Goal: Task Accomplishment & Management: Manage account settings

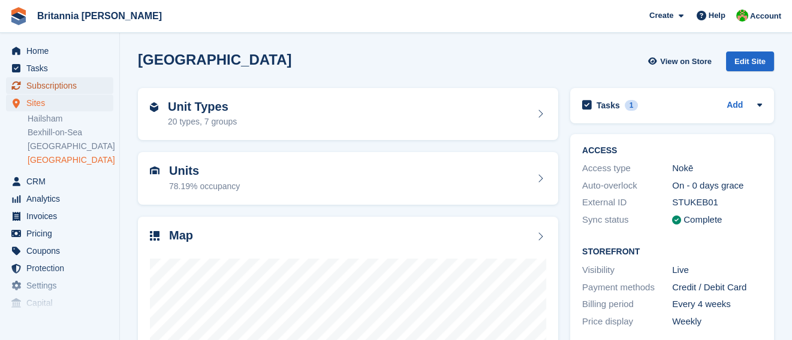
click at [50, 89] on span "Subscriptions" at bounding box center [62, 85] width 72 height 17
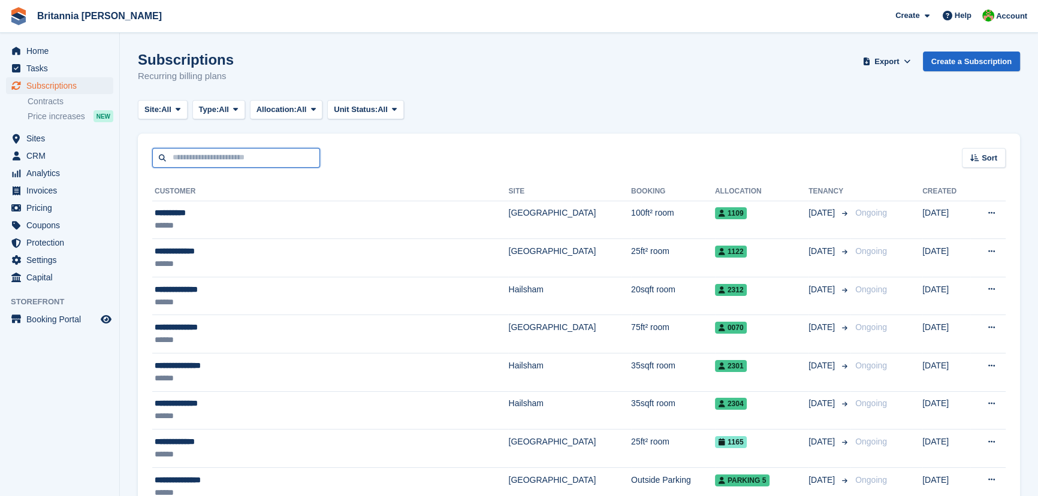
click at [240, 152] on input "text" at bounding box center [236, 158] width 168 height 20
type input "*****"
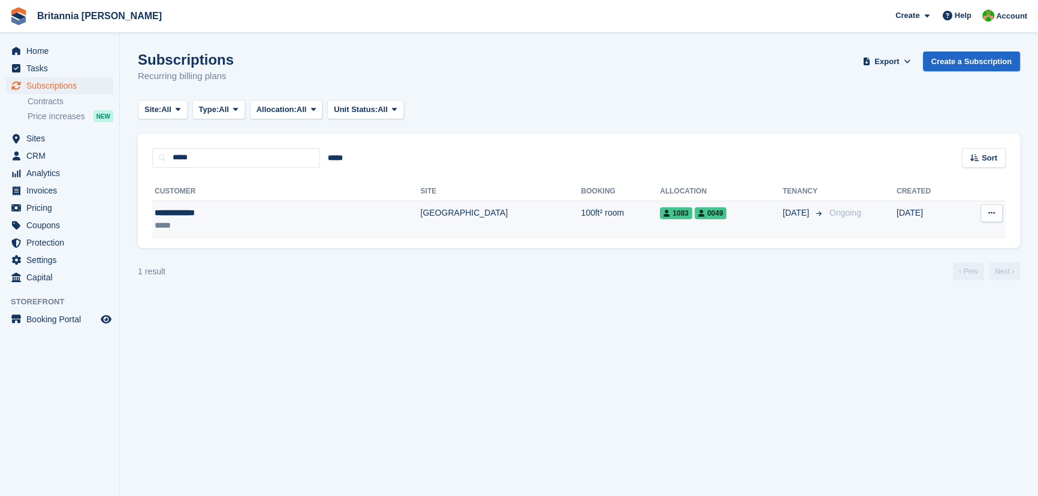
click at [219, 214] on div "**********" at bounding box center [226, 213] width 143 height 13
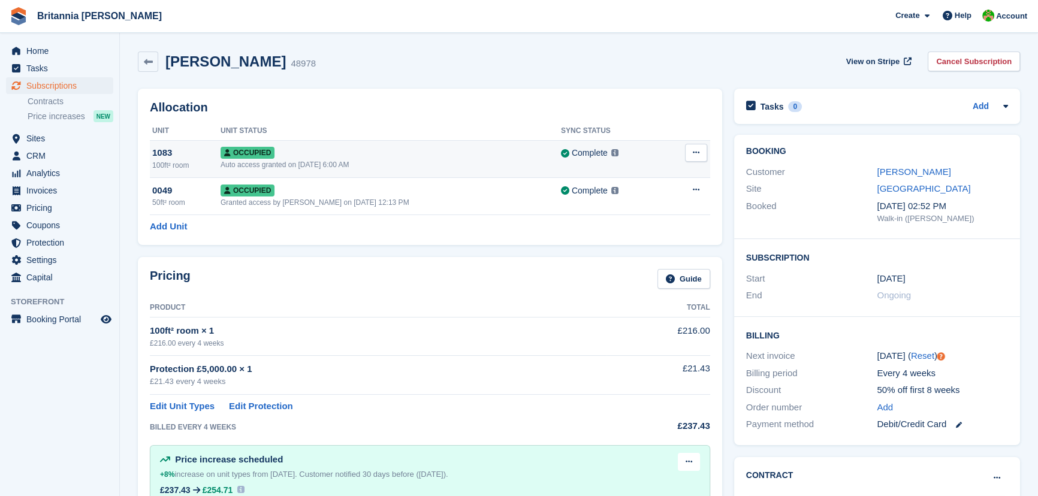
click at [263, 150] on span "Occupied" at bounding box center [248, 153] width 54 height 12
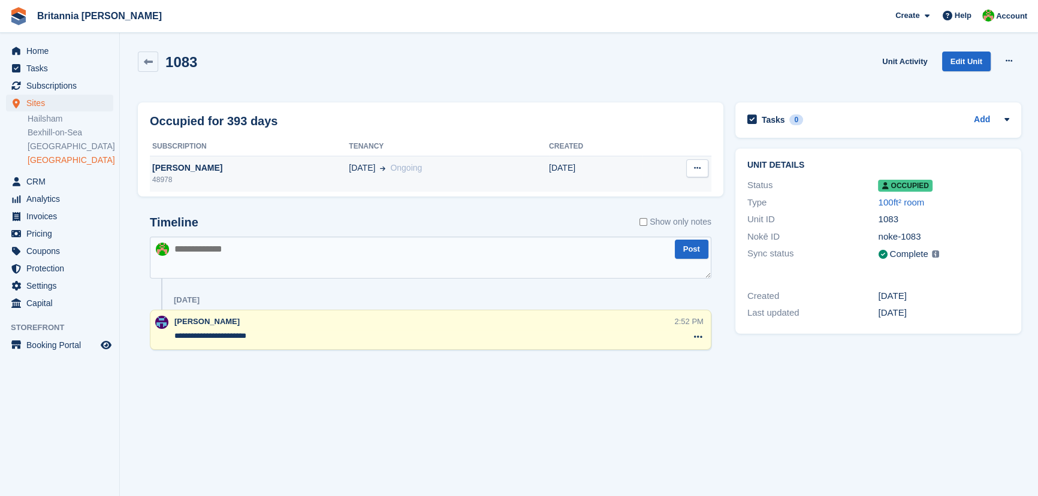
click at [182, 167] on div "[PERSON_NAME]" at bounding box center [249, 168] width 199 height 13
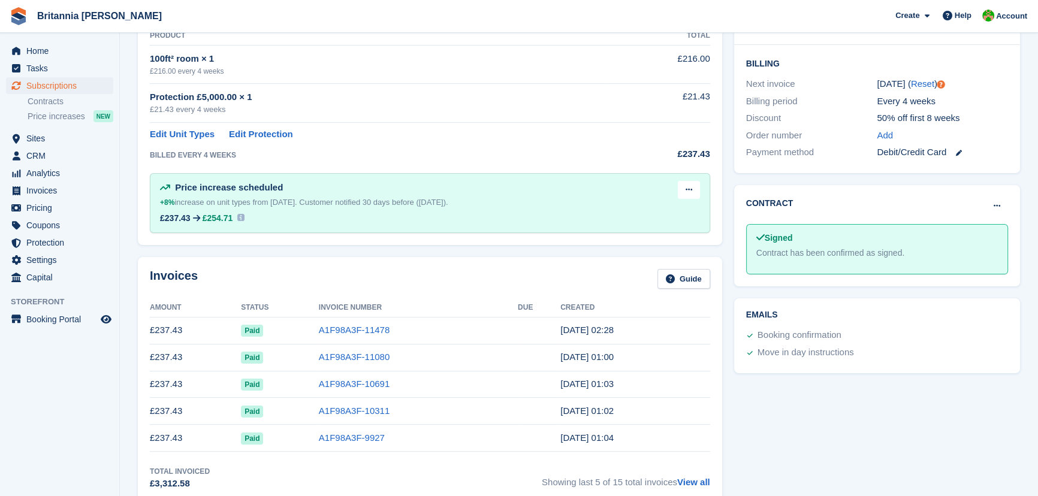
scroll to position [218, 0]
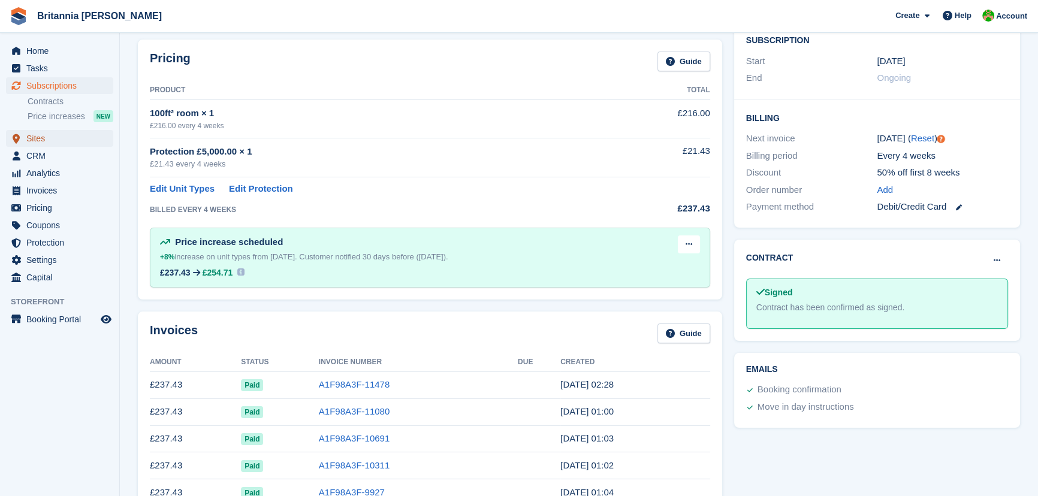
scroll to position [327, 0]
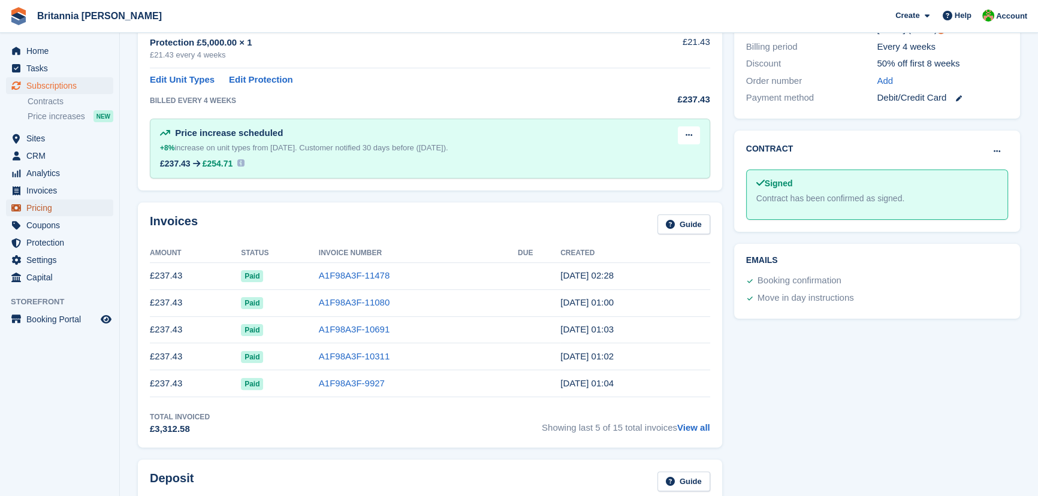
click at [32, 204] on span "Pricing" at bounding box center [62, 208] width 72 height 17
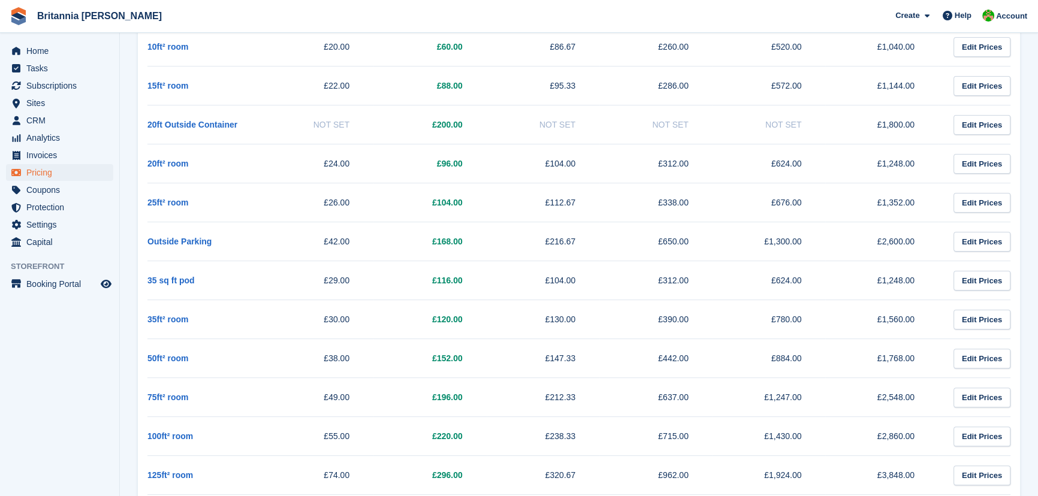
scroll to position [436, 0]
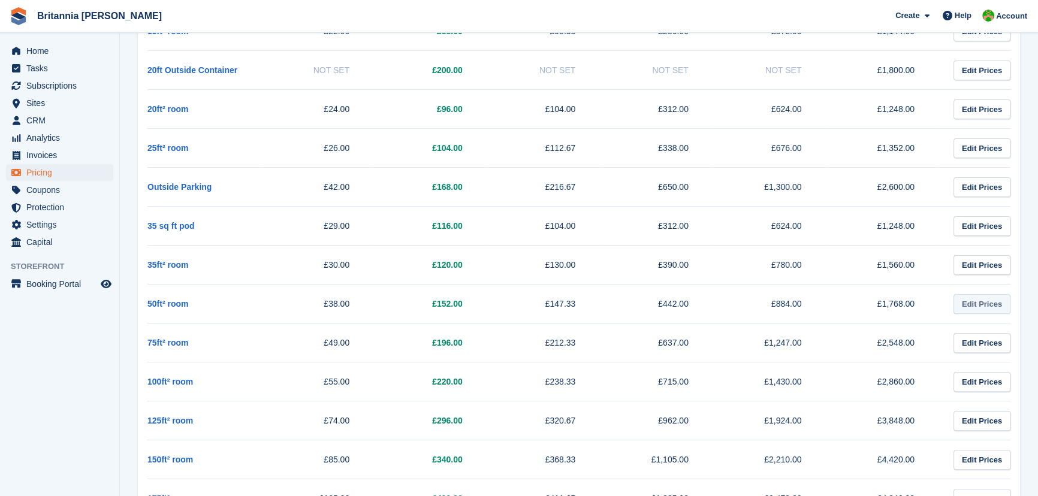
click at [979, 305] on link "Edit Prices" at bounding box center [982, 304] width 57 height 20
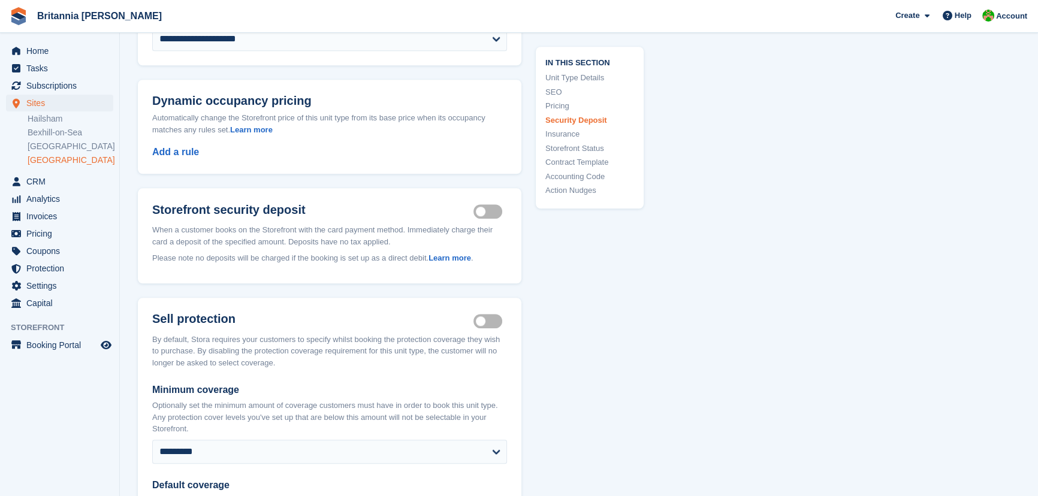
scroll to position [1581, 0]
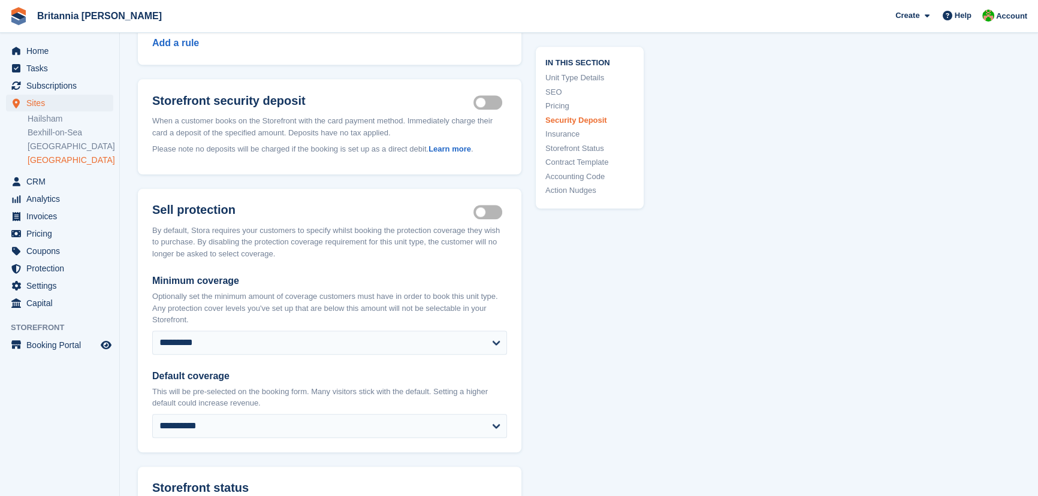
scroll to position [436, 0]
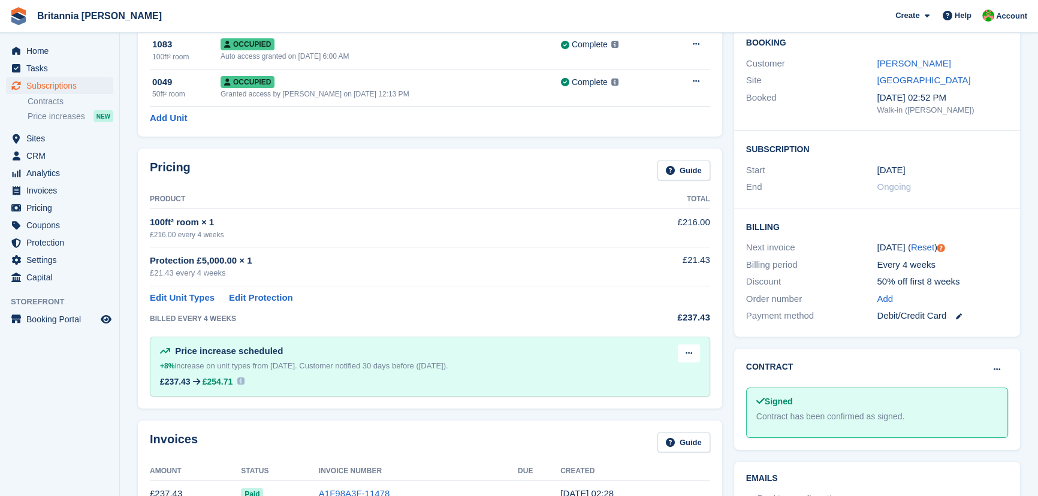
scroll to position [54, 0]
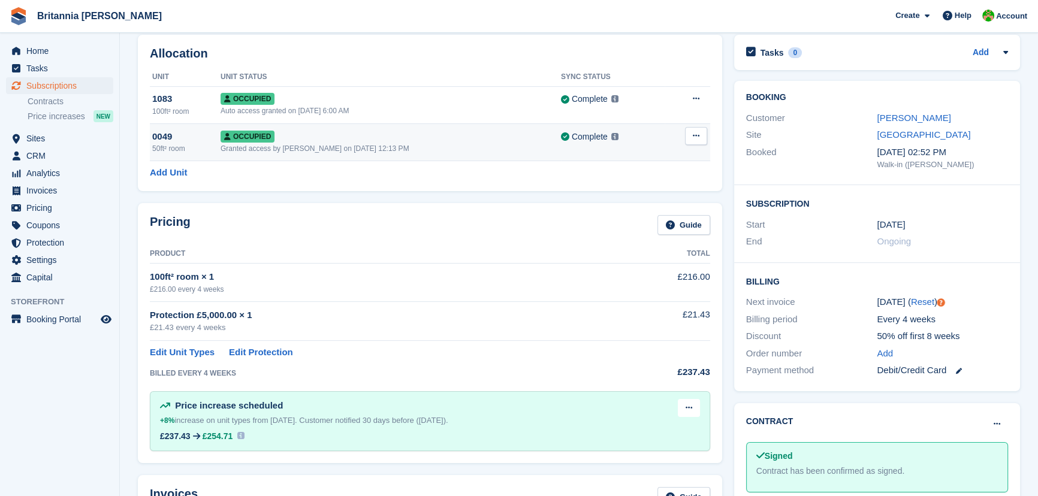
click at [245, 143] on div "Granted access by Becca Clark on 1st Sep, 12:13 PM" at bounding box center [391, 148] width 340 height 11
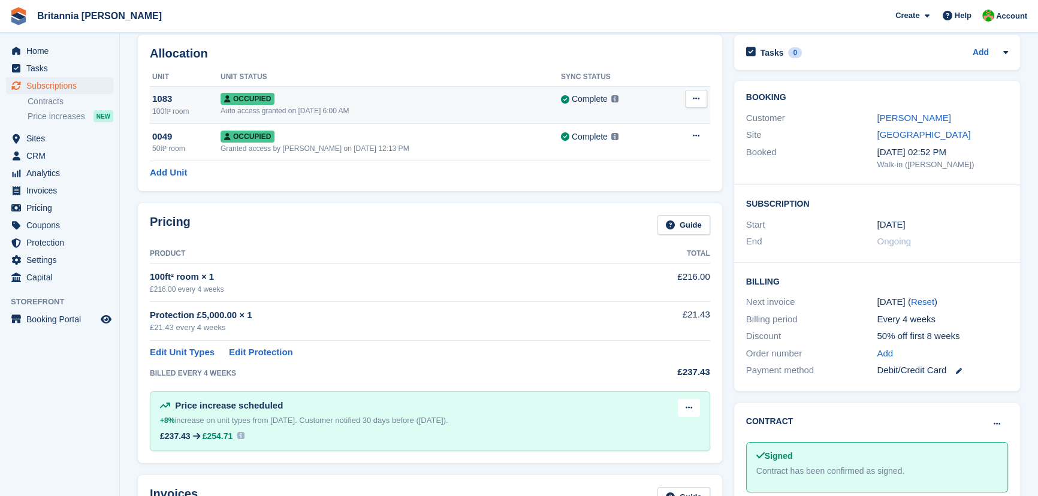
scroll to position [54, 0]
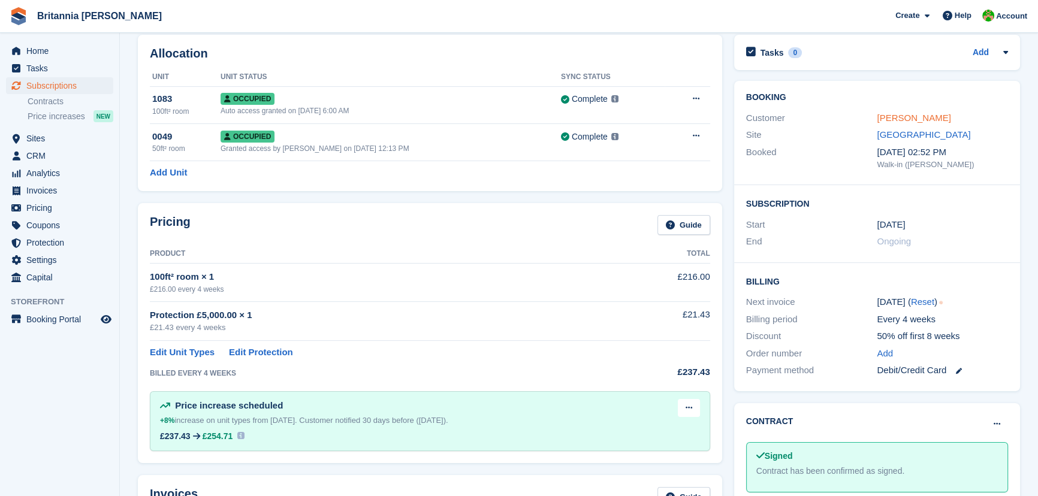
click at [918, 116] on link "Michael Foyle" at bounding box center [914, 118] width 74 height 10
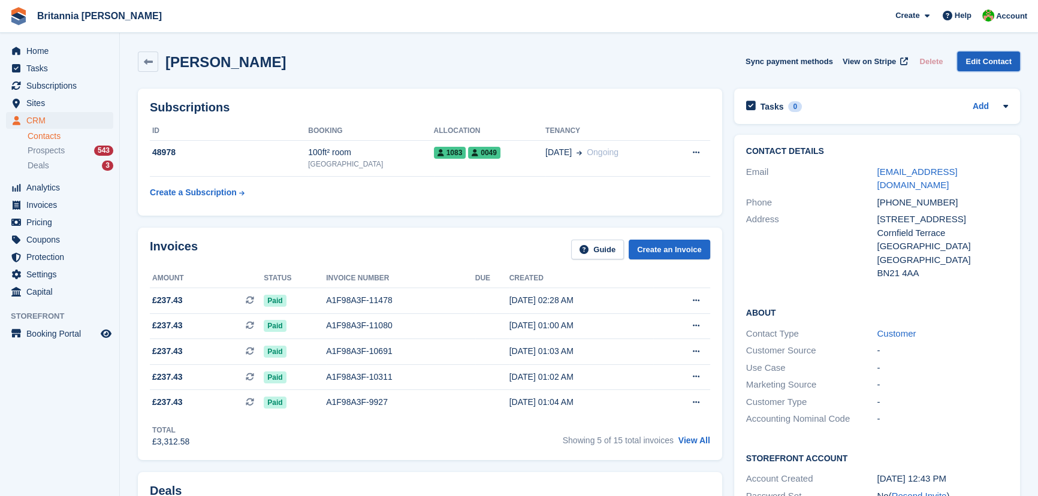
click at [983, 64] on link "Edit Contact" at bounding box center [988, 62] width 63 height 20
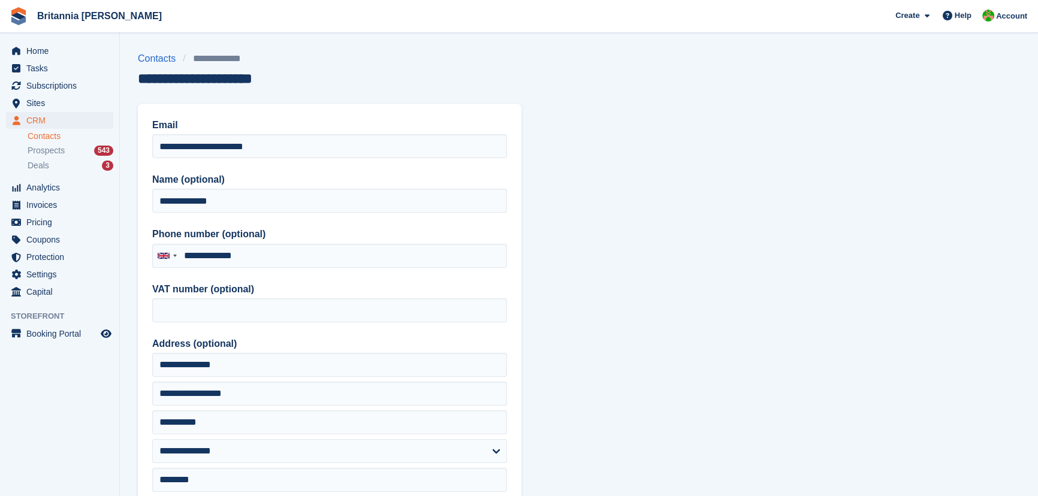
type input "**********"
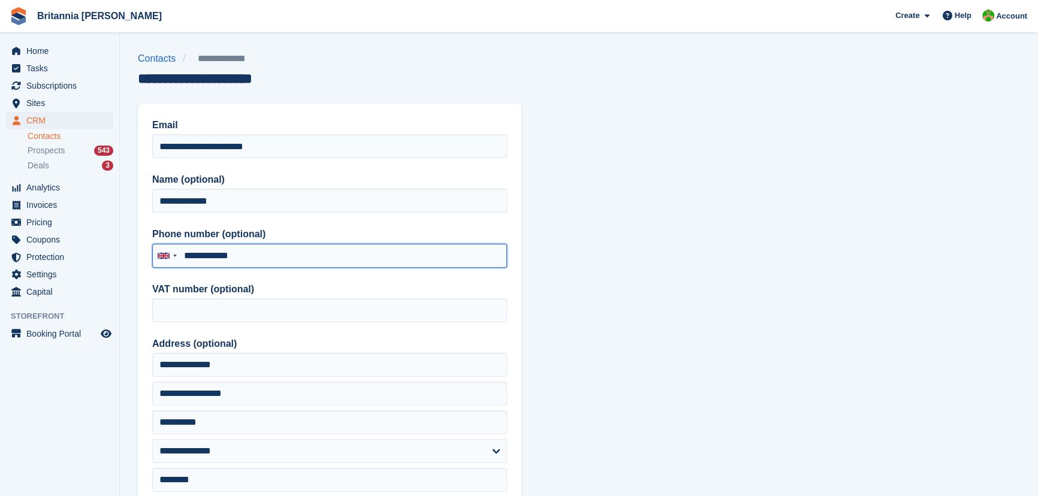
click at [267, 255] on input "**********" at bounding box center [329, 256] width 355 height 24
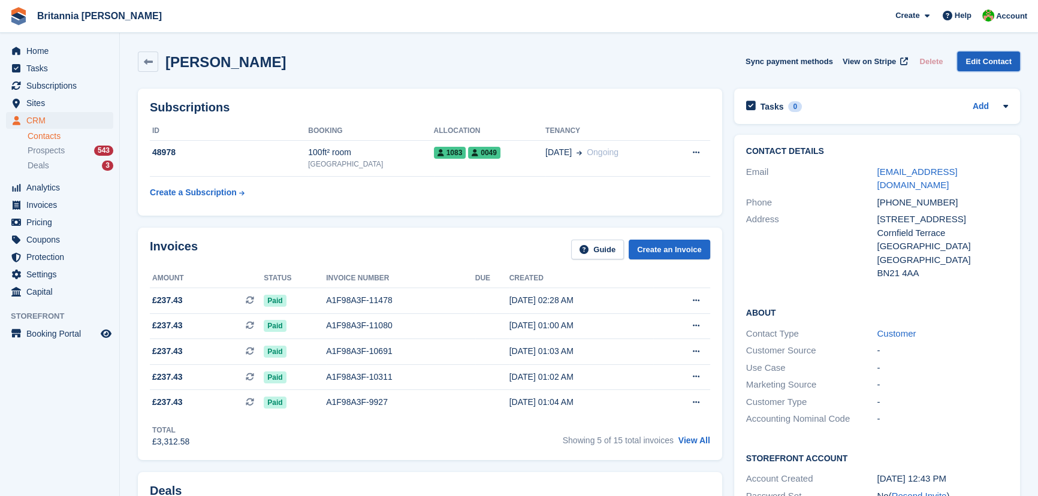
click at [981, 65] on link "Edit Contact" at bounding box center [988, 62] width 63 height 20
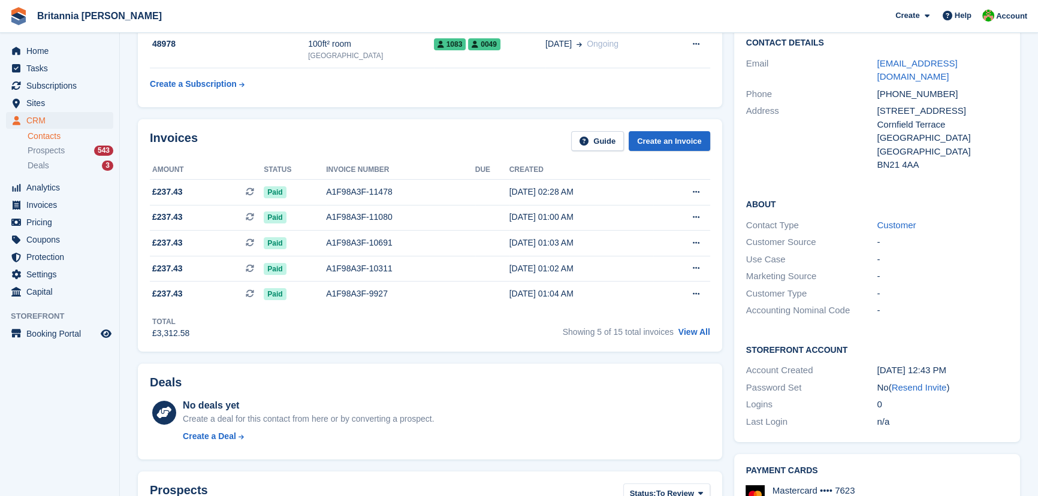
scroll to position [218, 0]
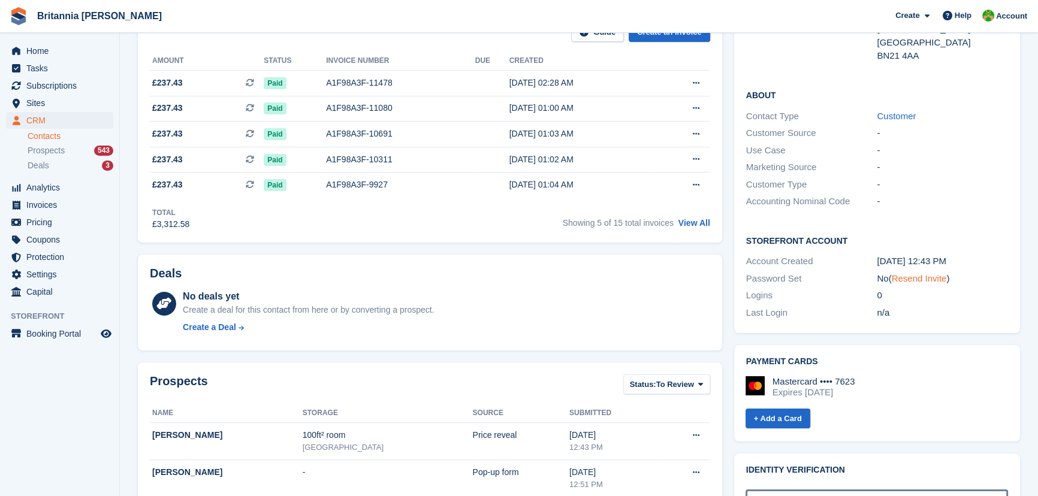
click at [921, 273] on link "Resend Invite" at bounding box center [919, 278] width 55 height 10
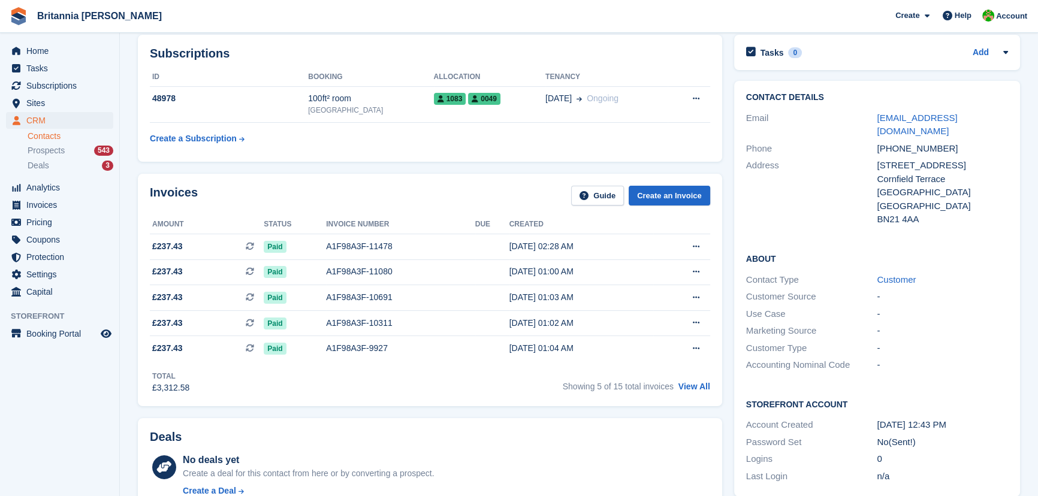
scroll to position [0, 0]
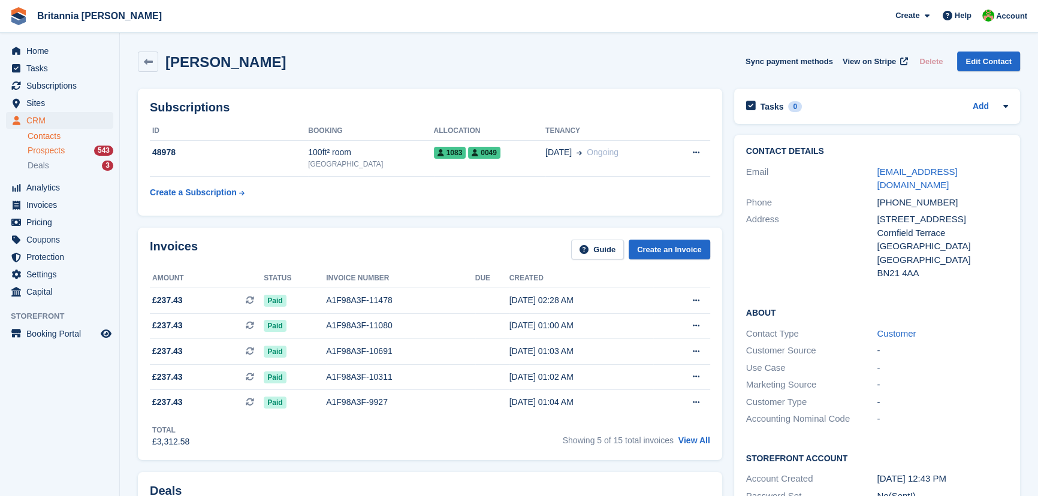
click at [84, 151] on div "Prospects 543" at bounding box center [71, 150] width 86 height 11
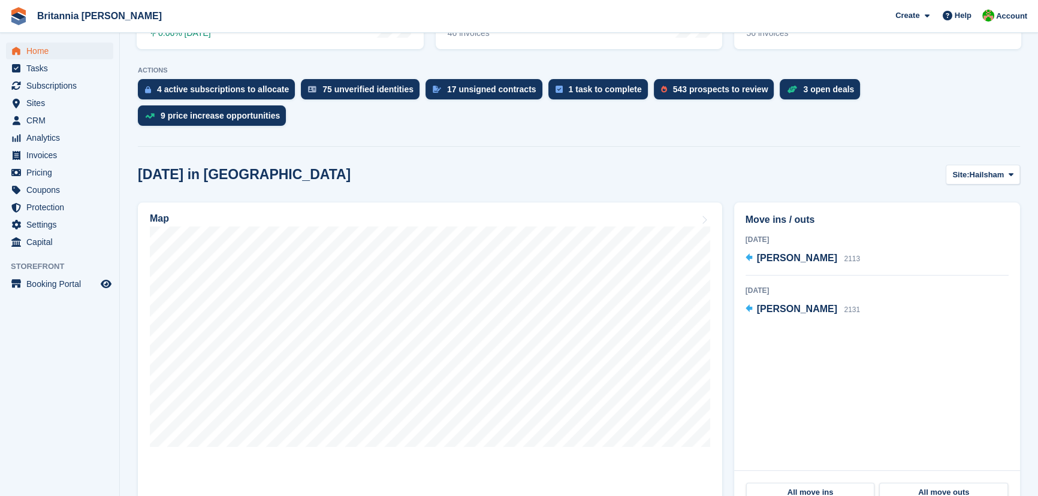
scroll to position [108, 0]
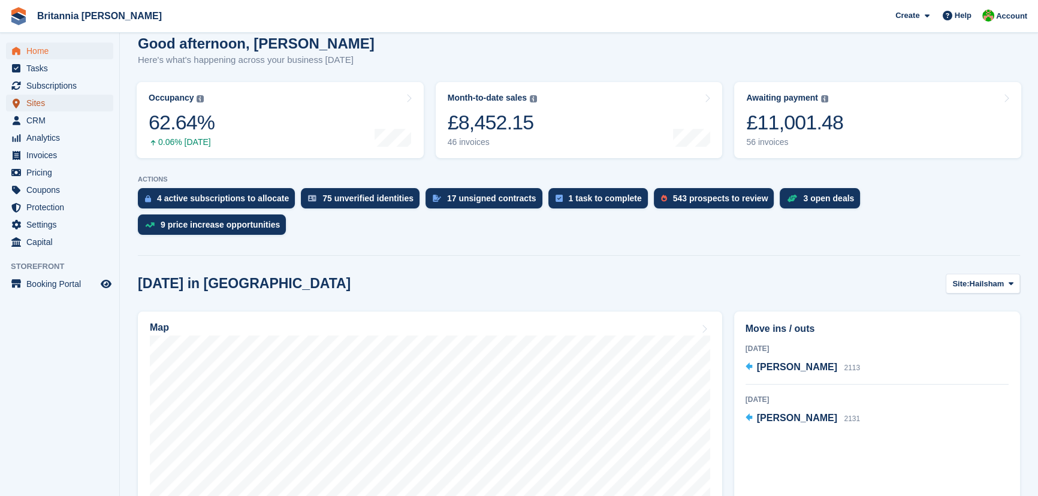
click at [40, 108] on span "Sites" at bounding box center [62, 103] width 72 height 17
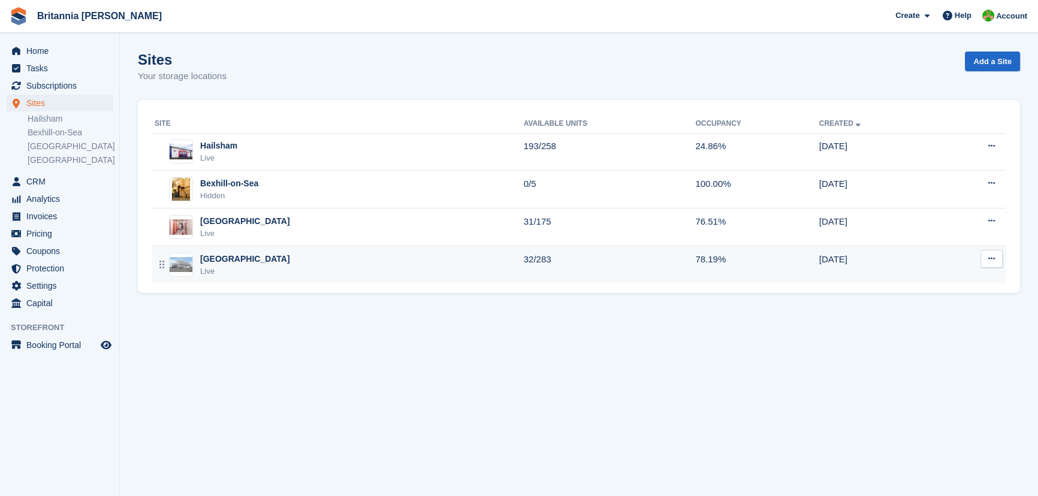
click at [204, 255] on div "[GEOGRAPHIC_DATA]" at bounding box center [245, 259] width 90 height 13
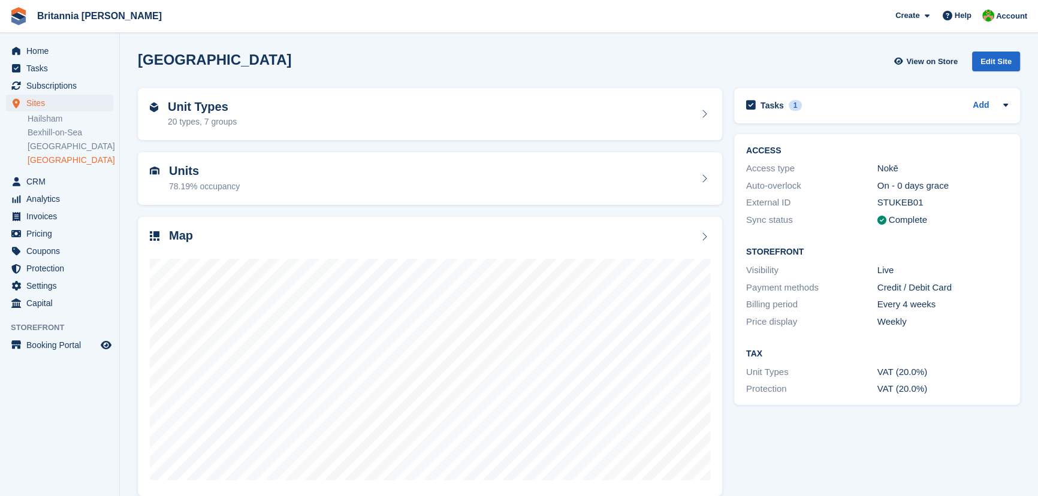
scroll to position [14, 0]
